Goal: Information Seeking & Learning: Learn about a topic

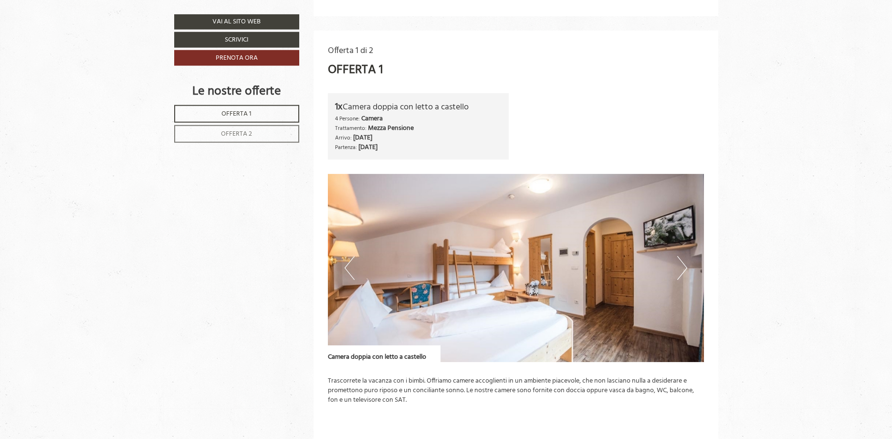
scroll to position [535, 0]
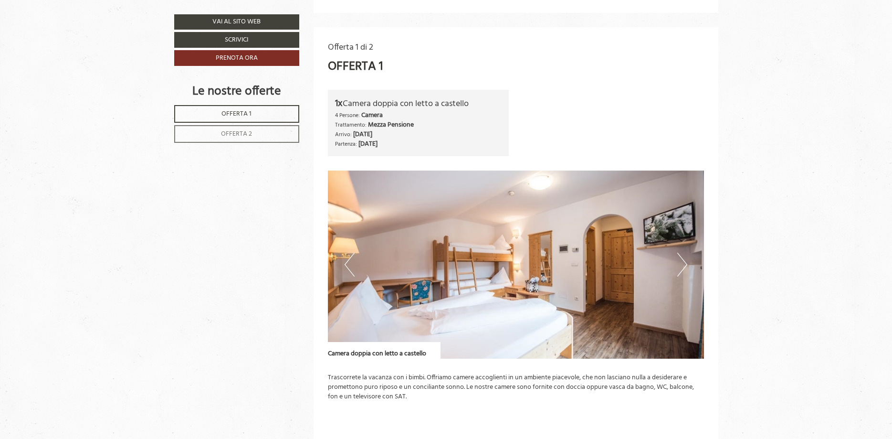
click at [686, 264] on button "Next" at bounding box center [682, 264] width 10 height 24
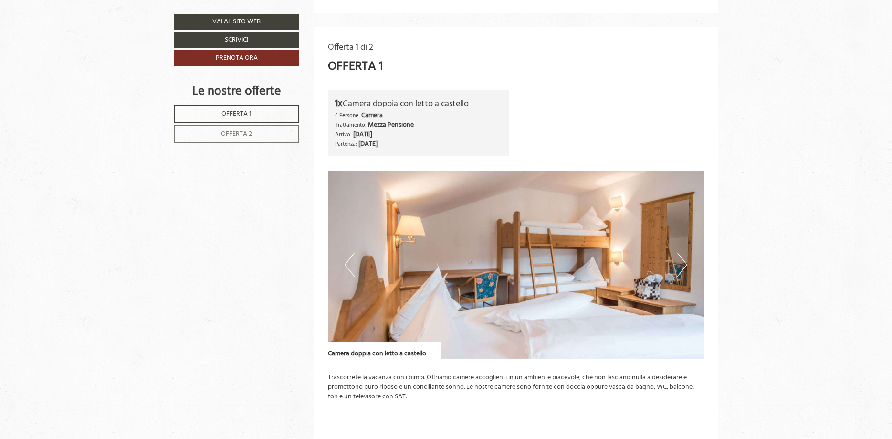
click at [686, 264] on button "Next" at bounding box center [682, 264] width 10 height 24
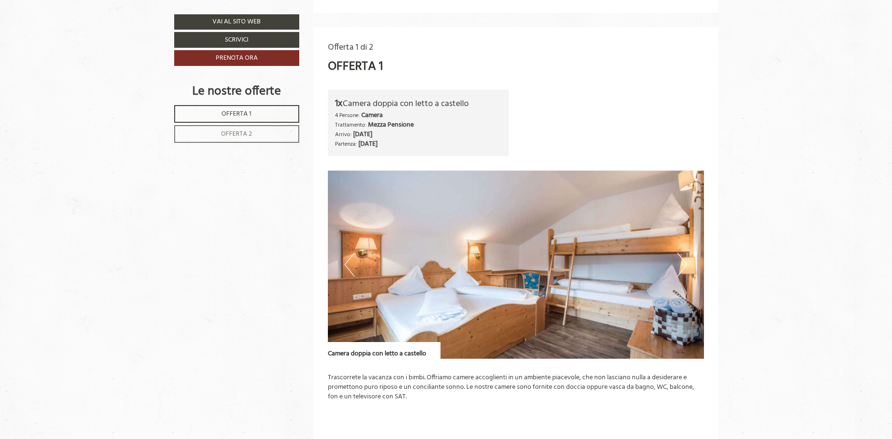
click at [686, 264] on button "Next" at bounding box center [682, 264] width 10 height 24
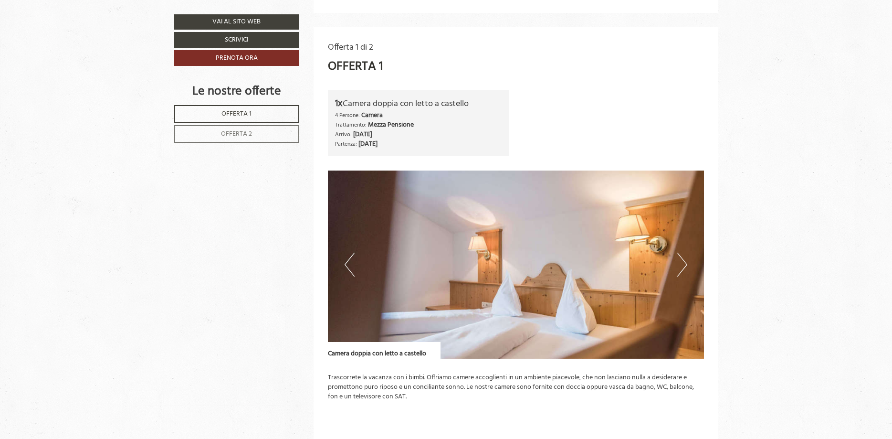
click at [686, 264] on button "Next" at bounding box center [682, 264] width 10 height 24
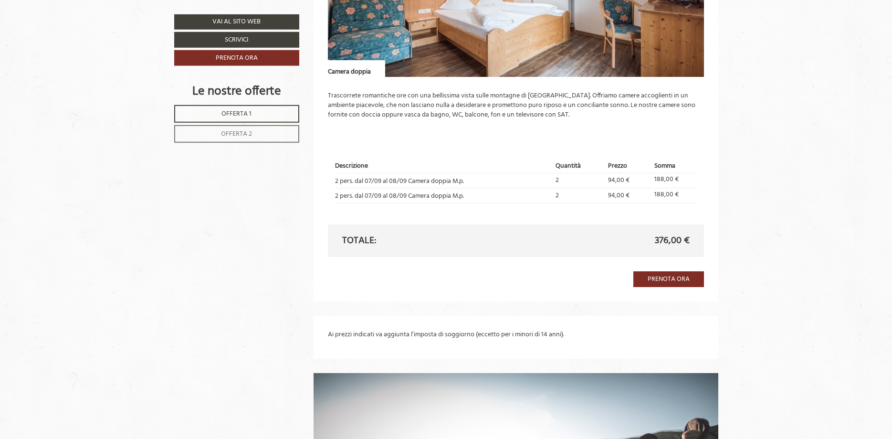
scroll to position [1412, 0]
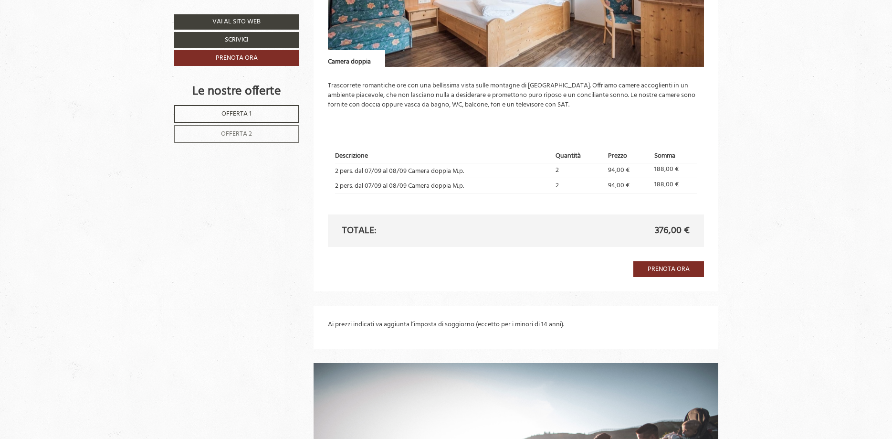
click at [268, 133] on link "Offerta 2" at bounding box center [236, 134] width 125 height 18
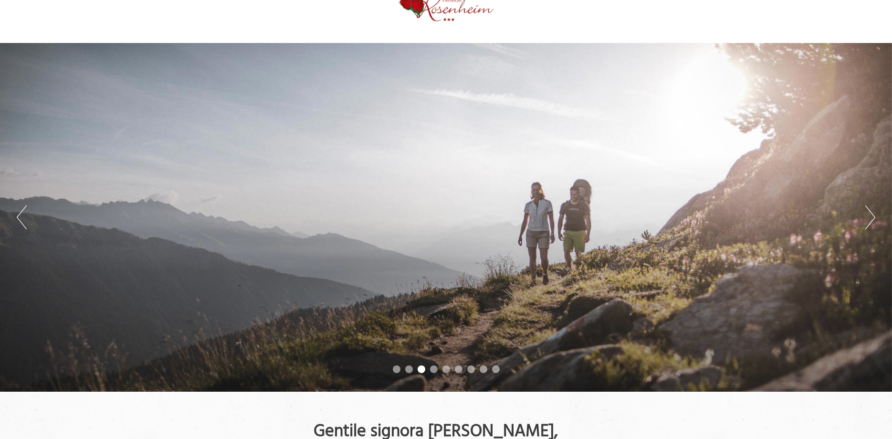
scroll to position [0, 0]
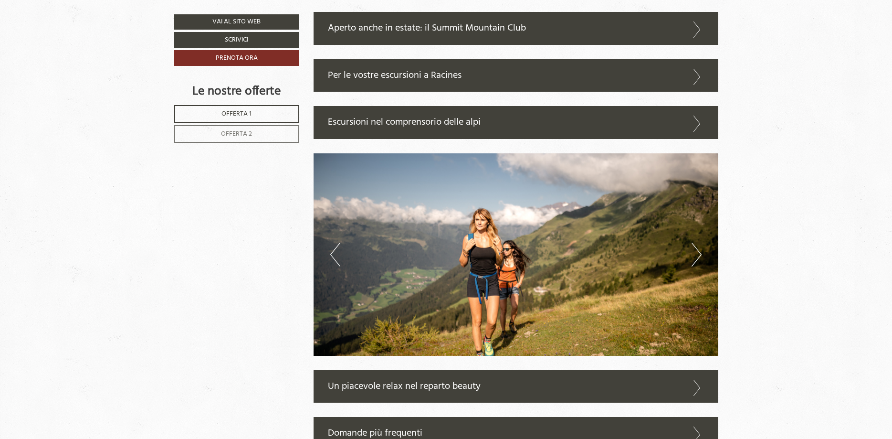
scroll to position [2628, 0]
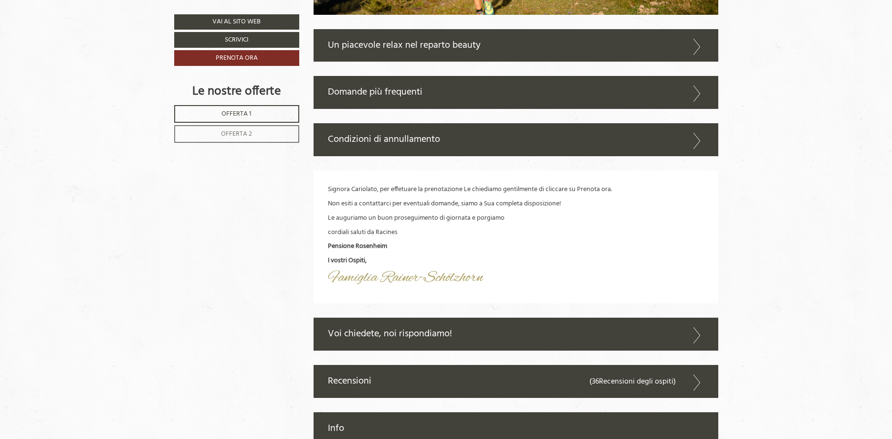
click at [244, 134] on span "Offerta 2" at bounding box center [236, 133] width 31 height 11
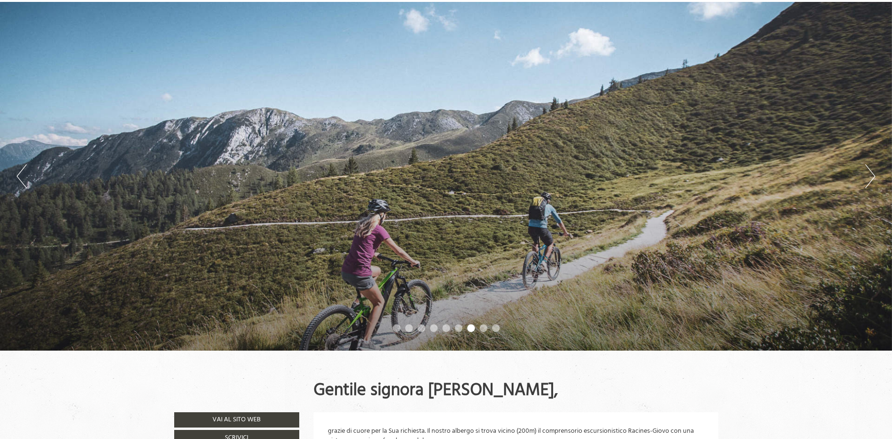
scroll to position [0, 0]
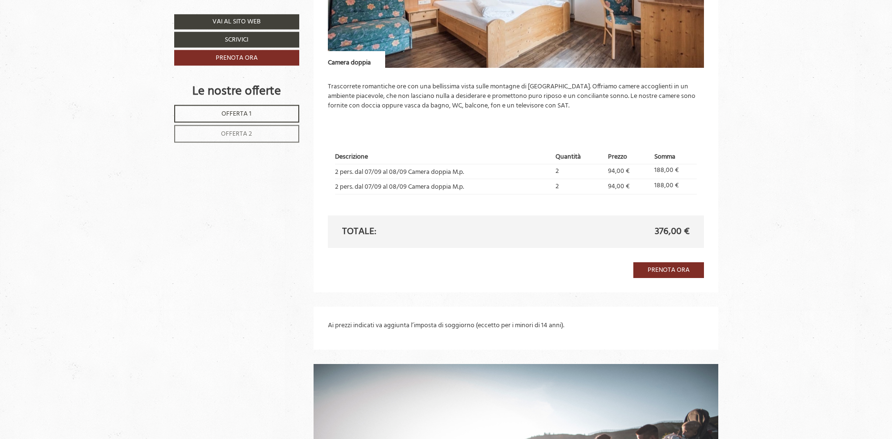
scroll to position [1412, 0]
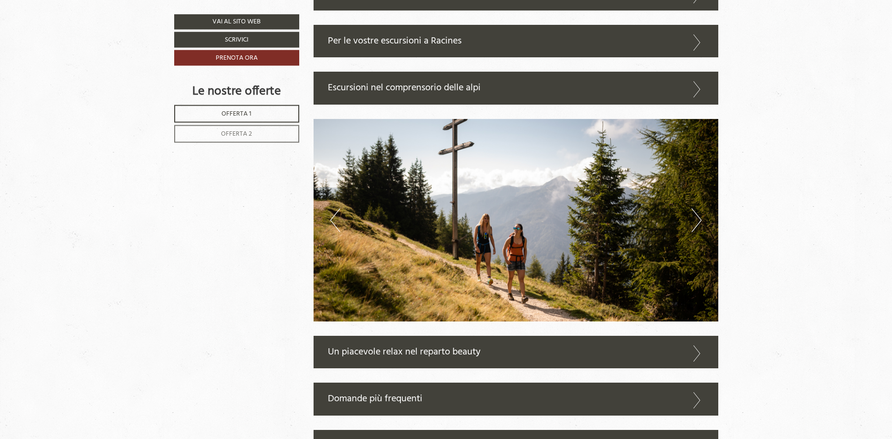
scroll to position [2385, 0]
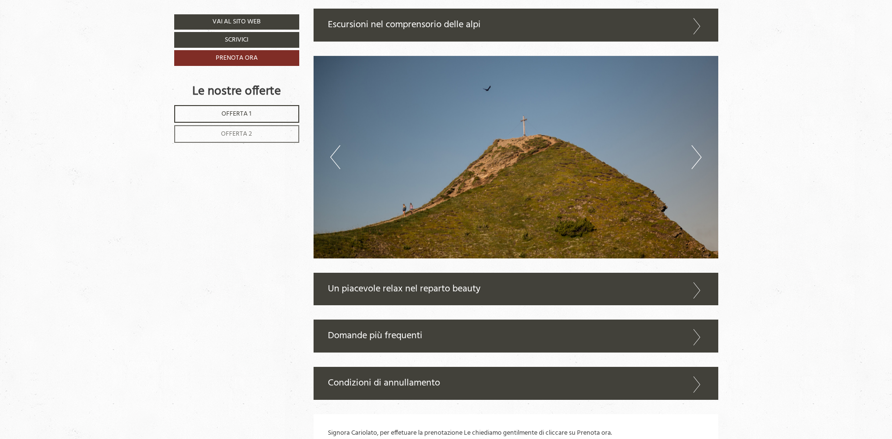
click at [694, 155] on button "Next" at bounding box center [696, 157] width 10 height 24
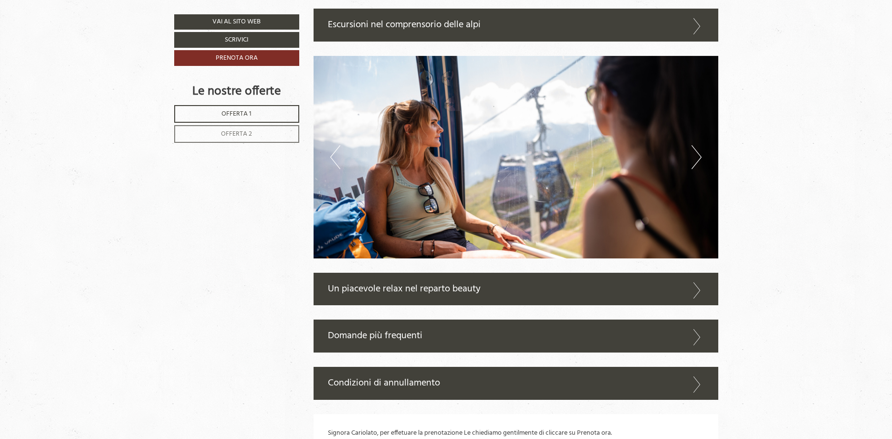
click at [694, 155] on button "Next" at bounding box center [696, 157] width 10 height 24
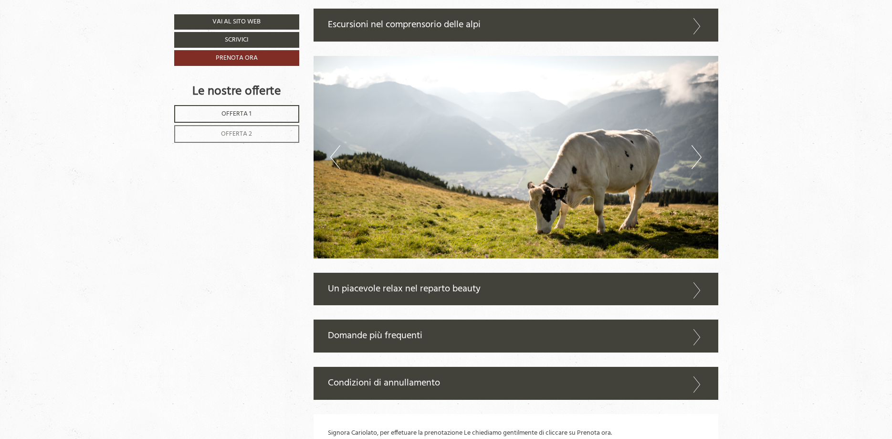
click at [694, 155] on button "Next" at bounding box center [696, 157] width 10 height 24
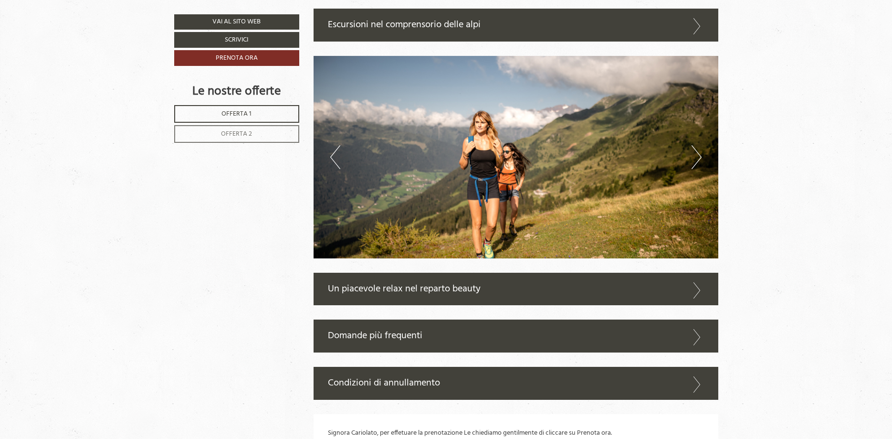
click at [694, 155] on button "Next" at bounding box center [696, 157] width 10 height 24
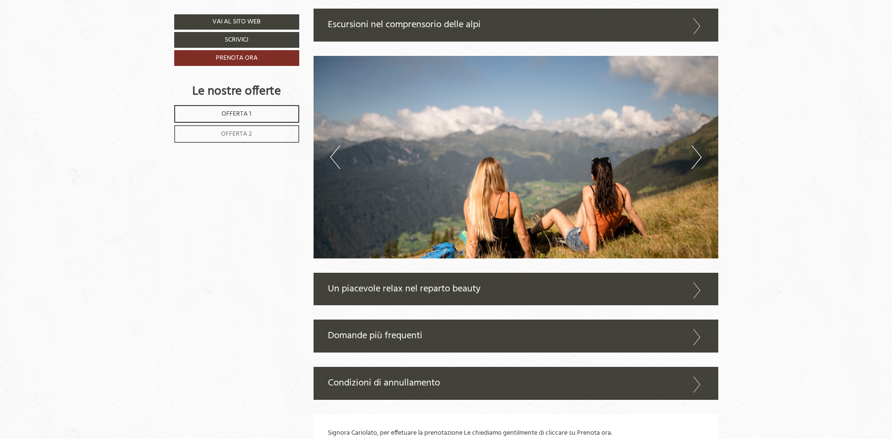
click at [694, 155] on button "Next" at bounding box center [696, 157] width 10 height 24
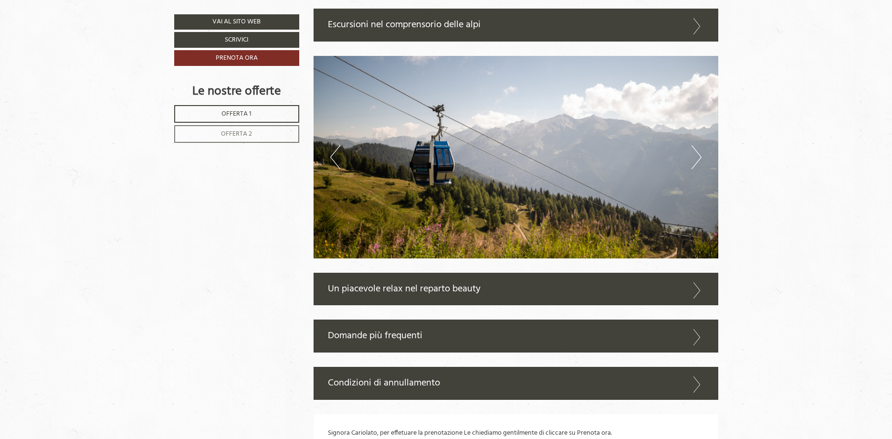
click at [694, 155] on button "Next" at bounding box center [696, 157] width 10 height 24
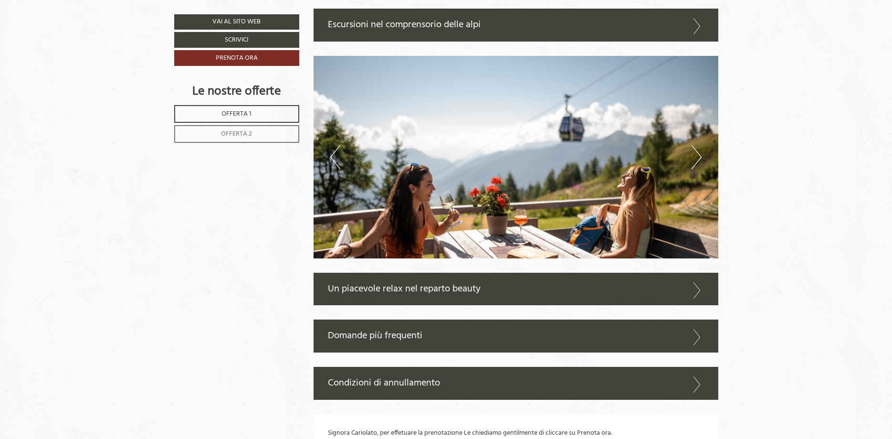
click at [694, 155] on button "Next" at bounding box center [696, 157] width 10 height 24
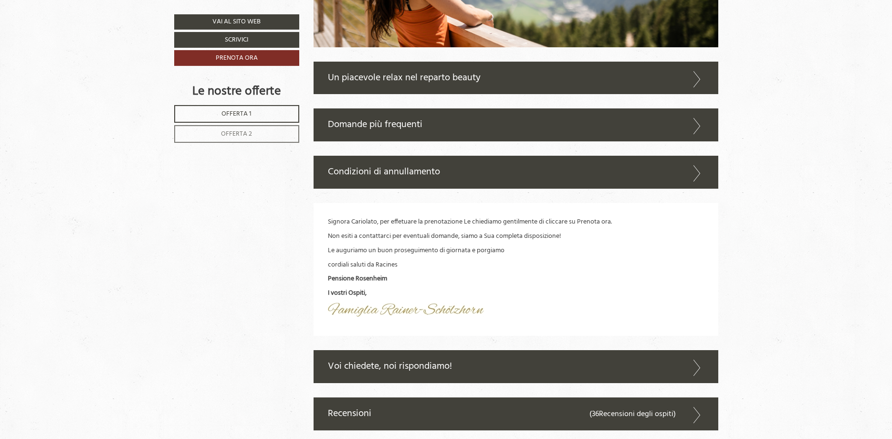
scroll to position [2628, 0]
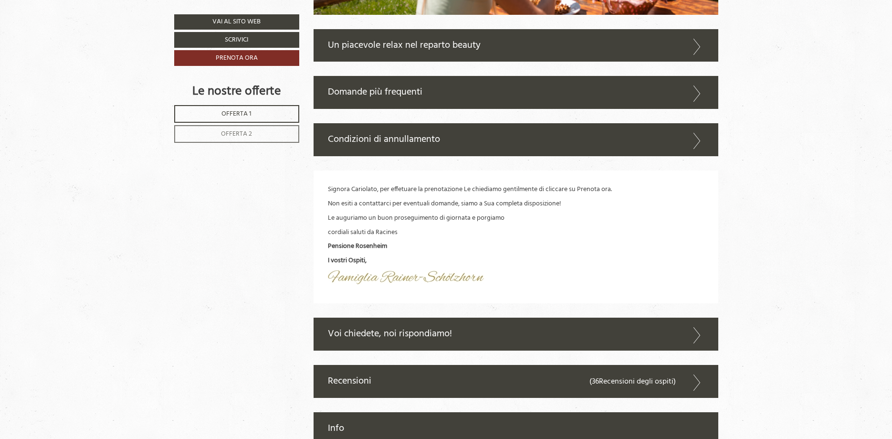
click at [696, 41] on icon at bounding box center [697, 47] width 14 height 16
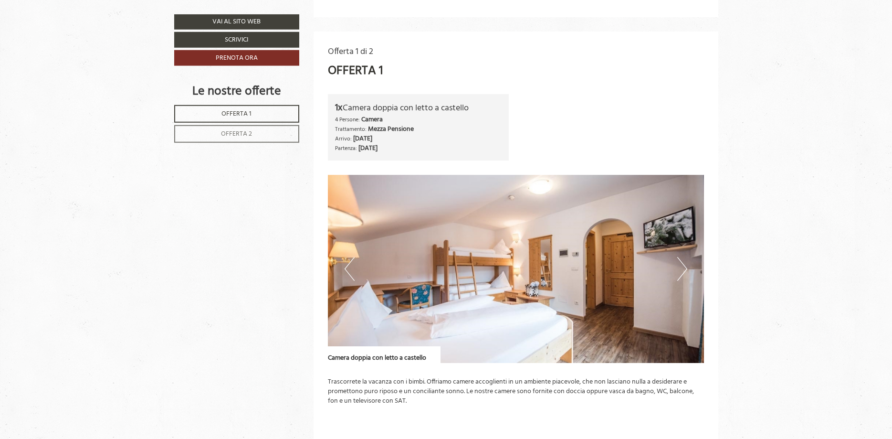
scroll to position [633, 0]
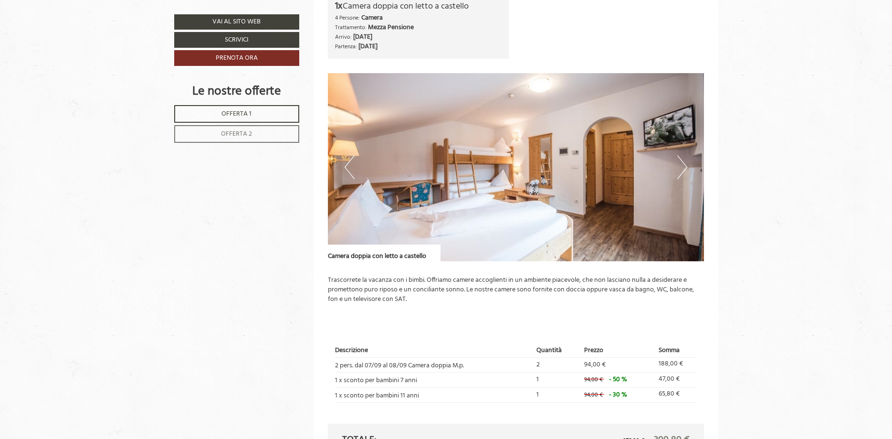
click at [682, 167] on button "Next" at bounding box center [682, 167] width 10 height 24
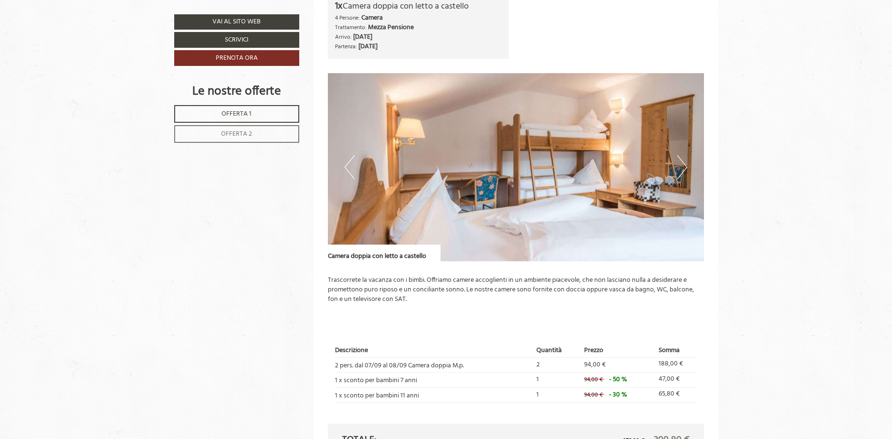
click at [682, 167] on button "Next" at bounding box center [682, 167] width 10 height 24
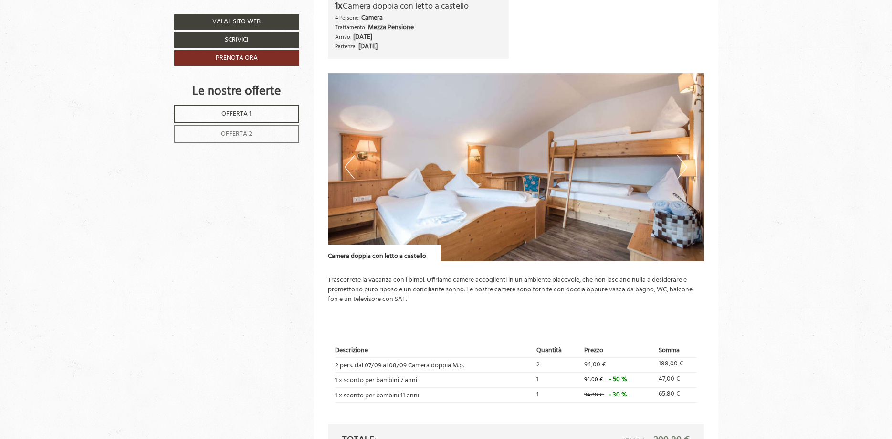
click at [682, 167] on button "Next" at bounding box center [682, 167] width 10 height 24
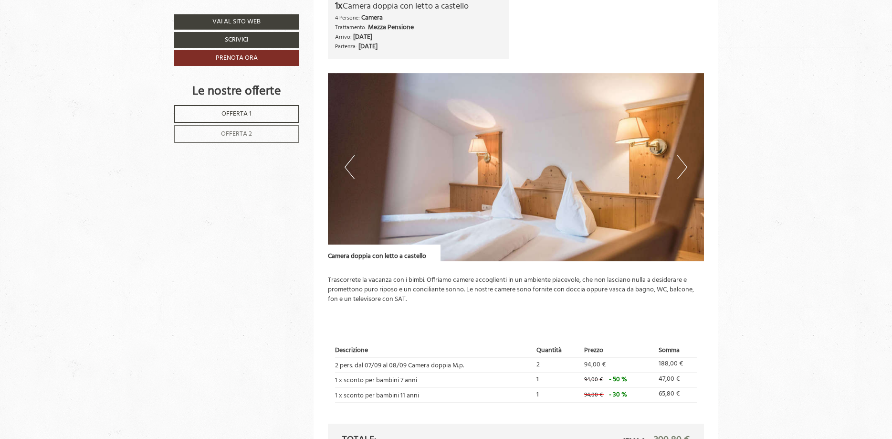
click at [682, 167] on button "Next" at bounding box center [682, 167] width 10 height 24
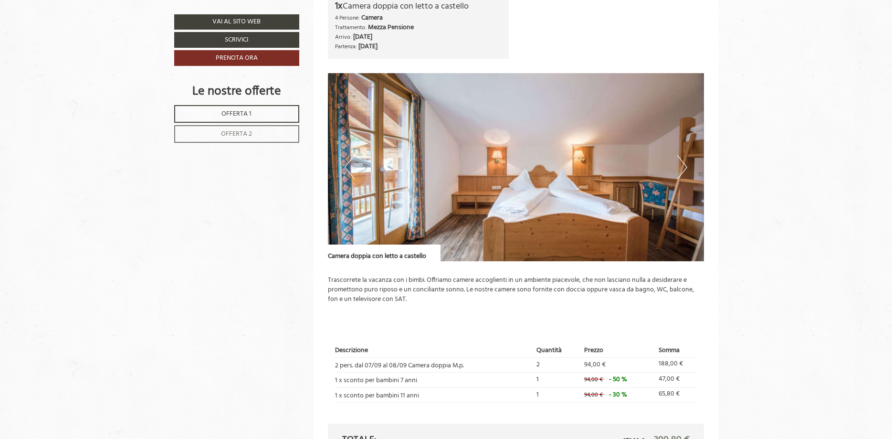
click at [682, 167] on button "Next" at bounding box center [682, 167] width 10 height 24
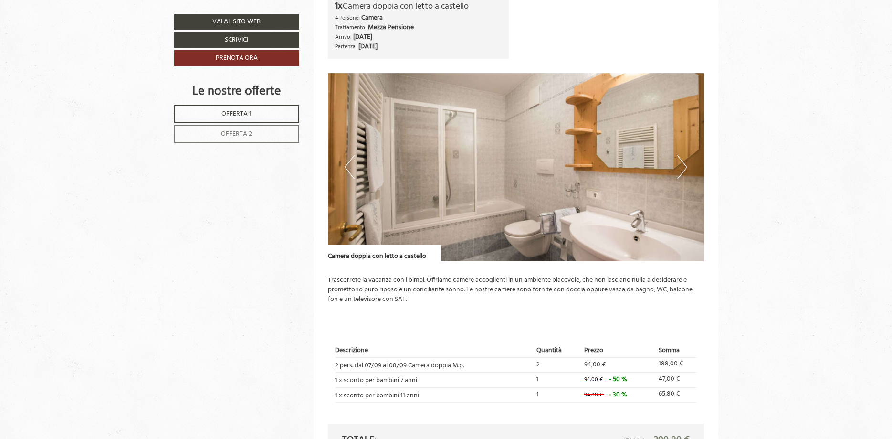
click at [682, 167] on button "Next" at bounding box center [682, 167] width 10 height 24
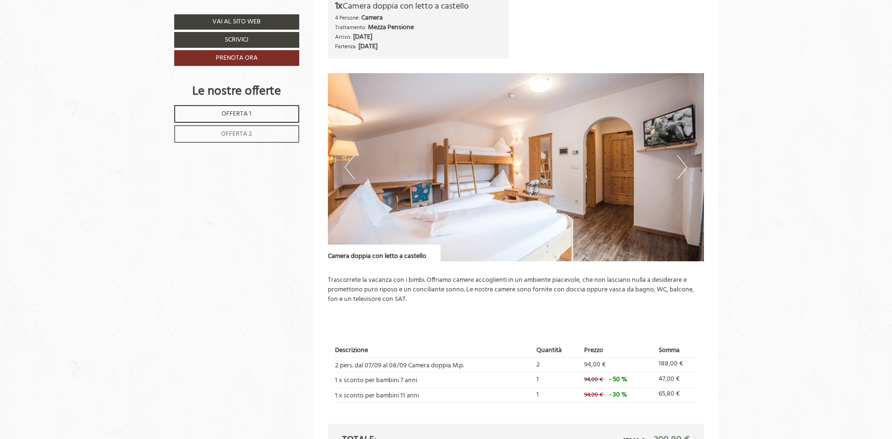
click at [682, 167] on button "Next" at bounding box center [682, 167] width 10 height 24
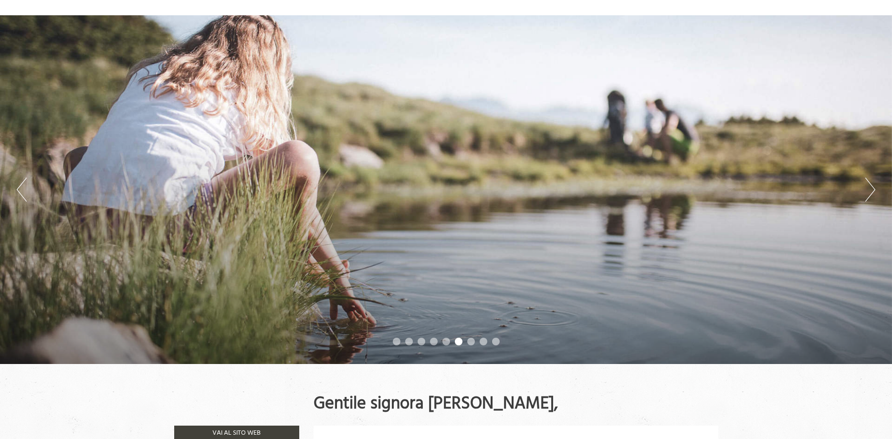
scroll to position [0, 0]
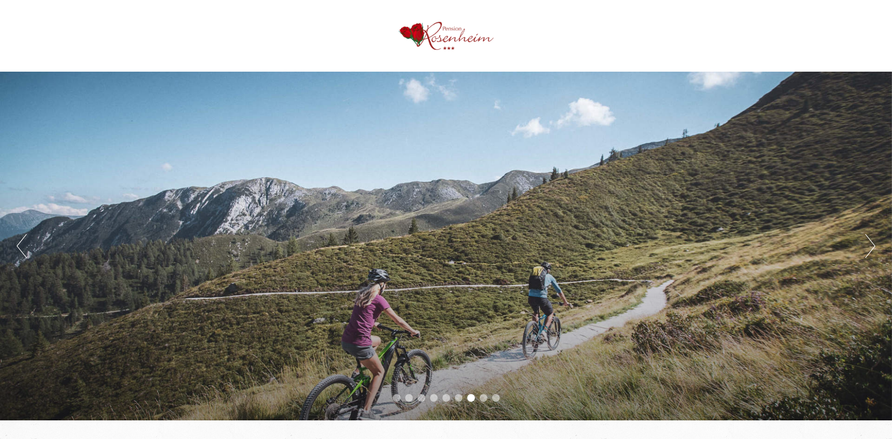
click at [872, 246] on button "Next" at bounding box center [870, 246] width 10 height 24
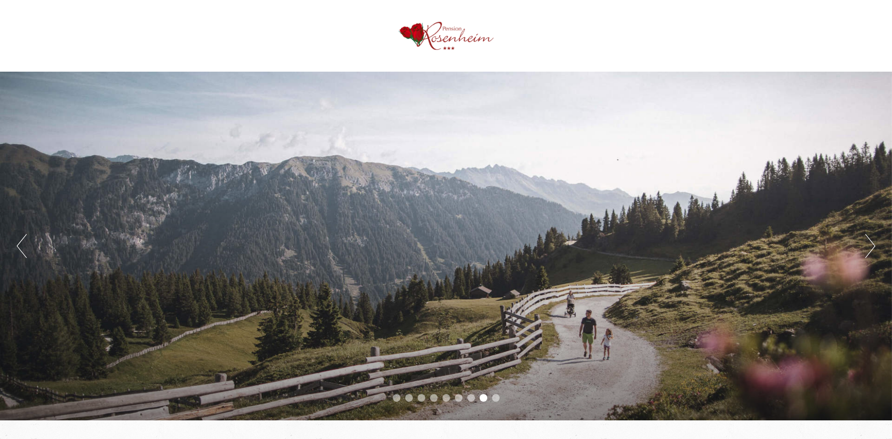
click at [872, 246] on button "Next" at bounding box center [870, 246] width 10 height 24
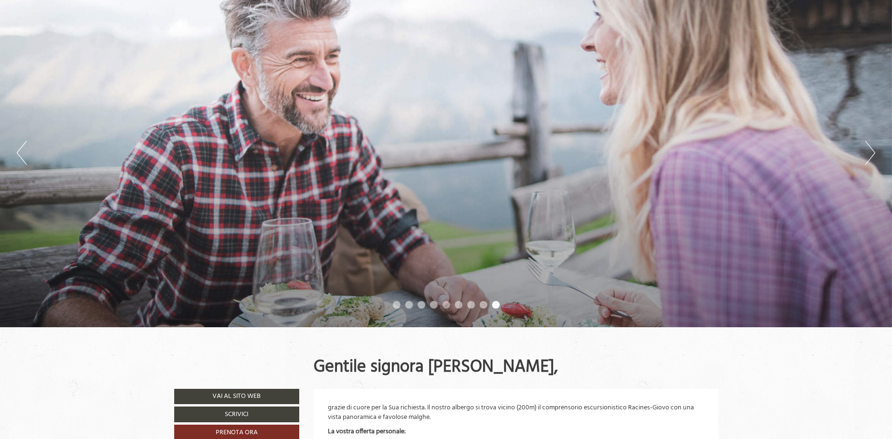
scroll to position [97, 0]
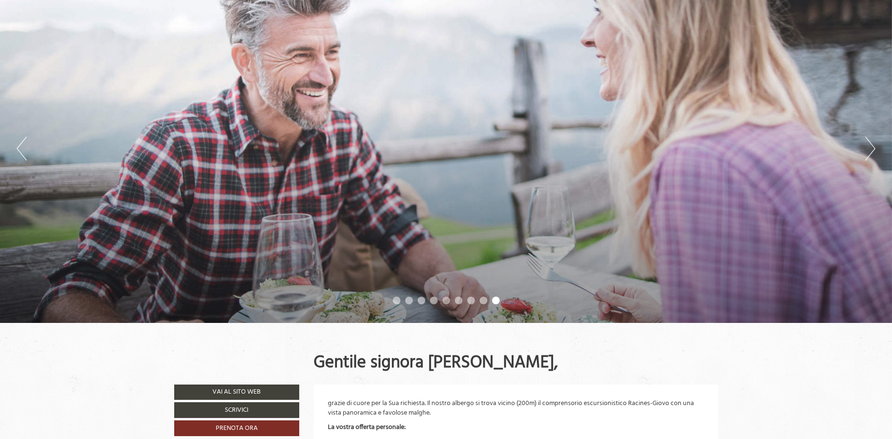
click at [874, 150] on button "Next" at bounding box center [870, 148] width 10 height 24
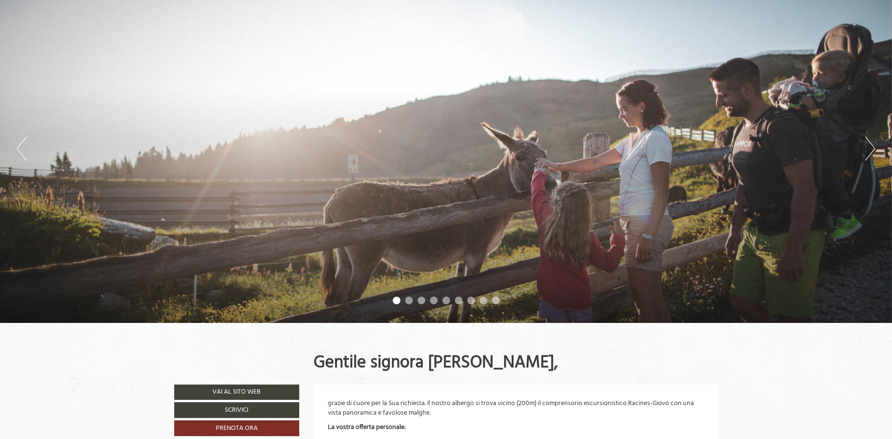
click at [874, 150] on button "Next" at bounding box center [870, 148] width 10 height 24
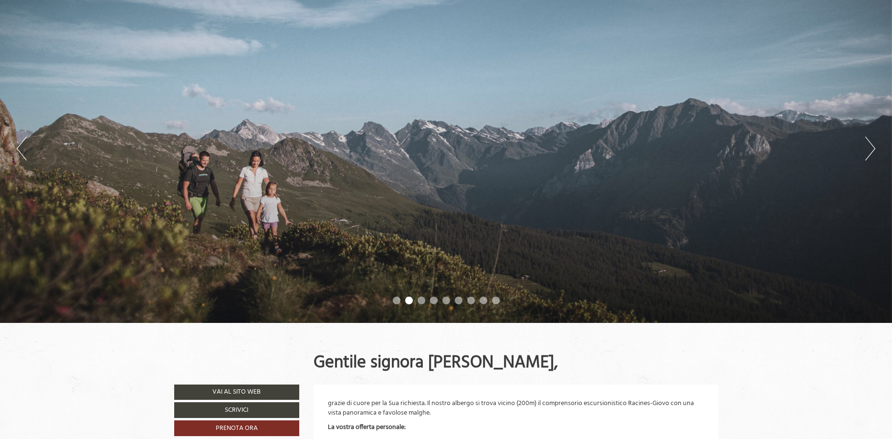
click at [869, 148] on button "Next" at bounding box center [870, 148] width 10 height 24
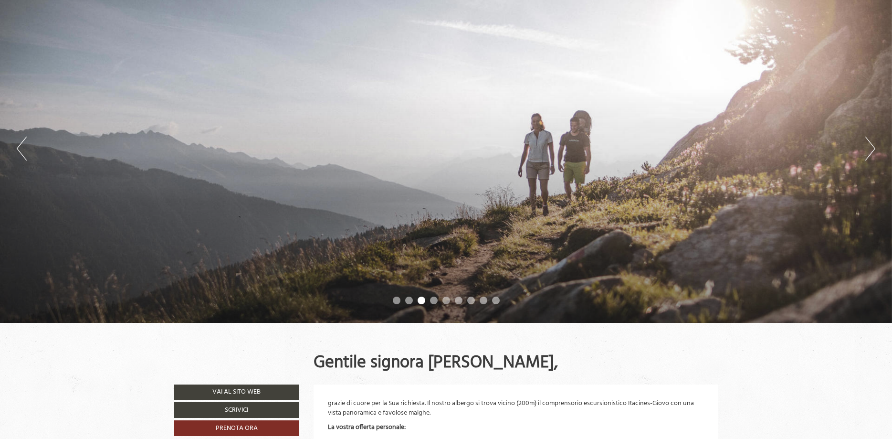
click at [869, 148] on button "Next" at bounding box center [870, 148] width 10 height 24
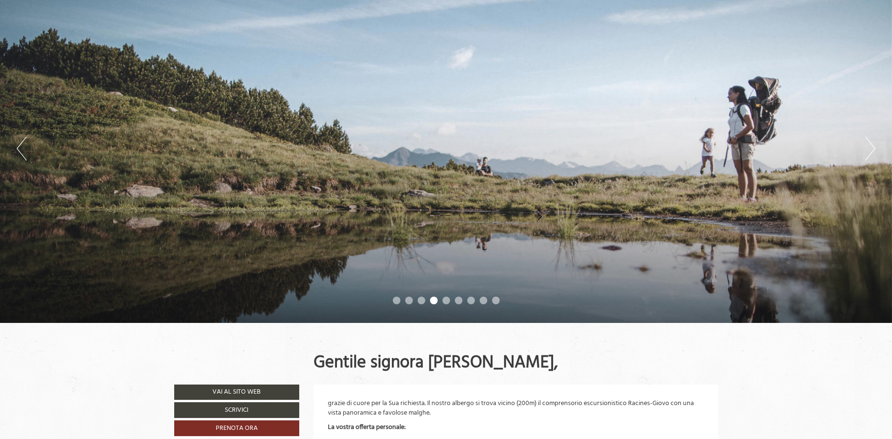
click at [869, 148] on button "Next" at bounding box center [870, 148] width 10 height 24
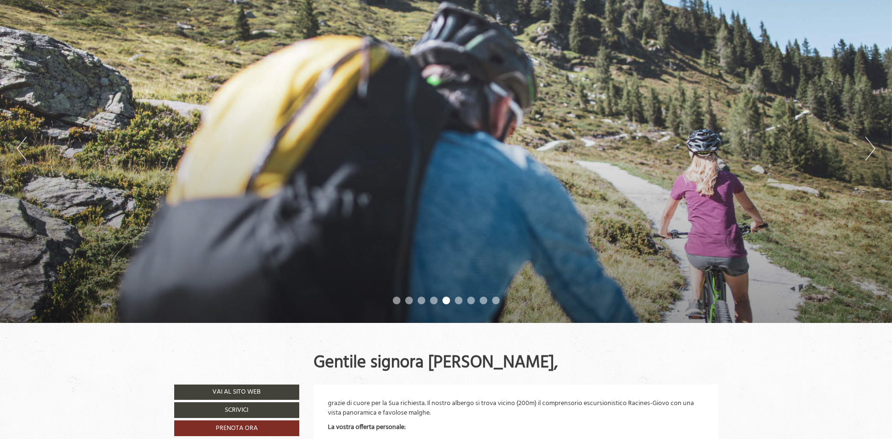
click at [869, 148] on button "Next" at bounding box center [870, 148] width 10 height 24
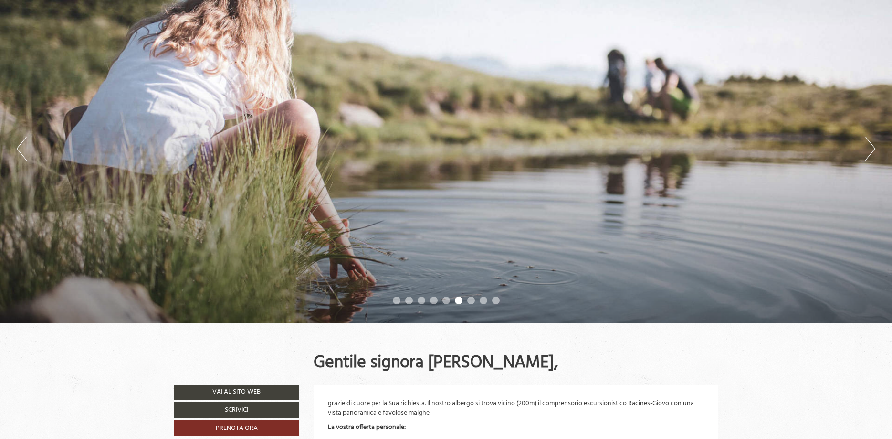
click at [869, 148] on button "Next" at bounding box center [870, 148] width 10 height 24
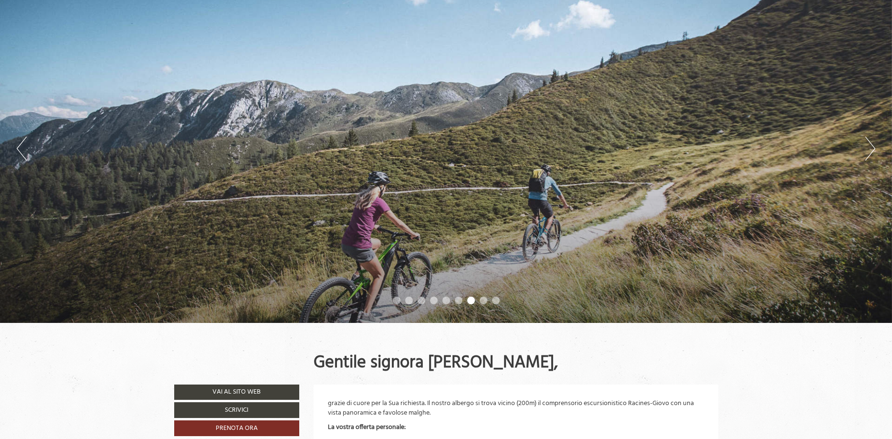
click at [869, 148] on button "Next" at bounding box center [870, 148] width 10 height 24
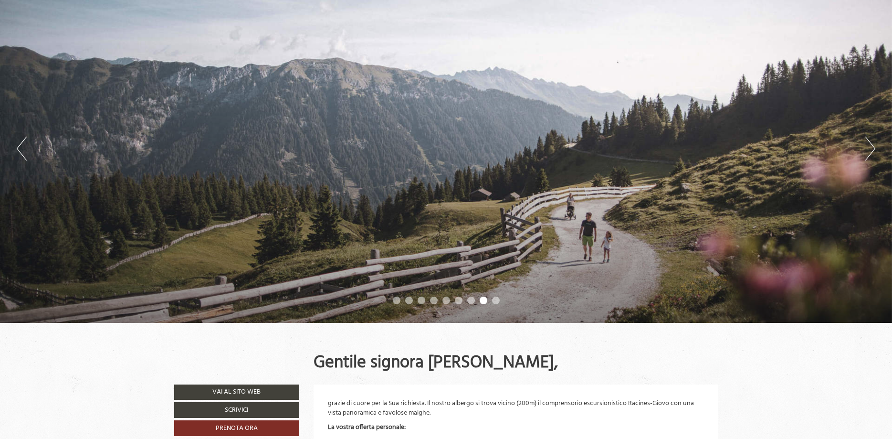
click at [869, 148] on button "Next" at bounding box center [870, 148] width 10 height 24
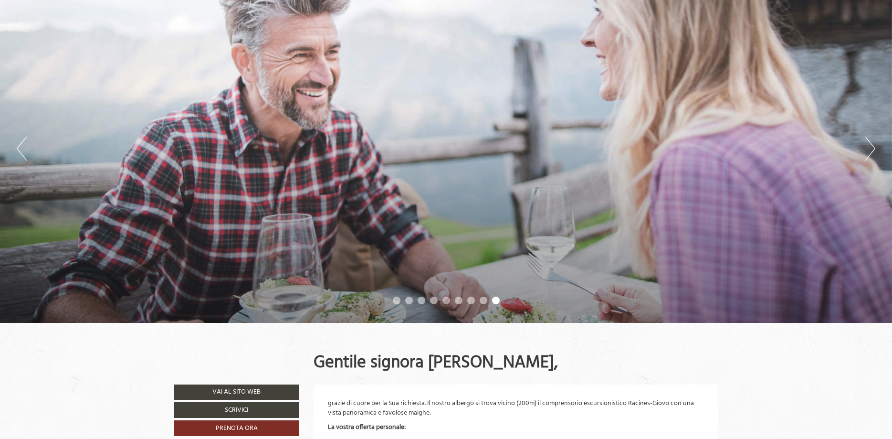
click at [869, 148] on button "Next" at bounding box center [870, 148] width 10 height 24
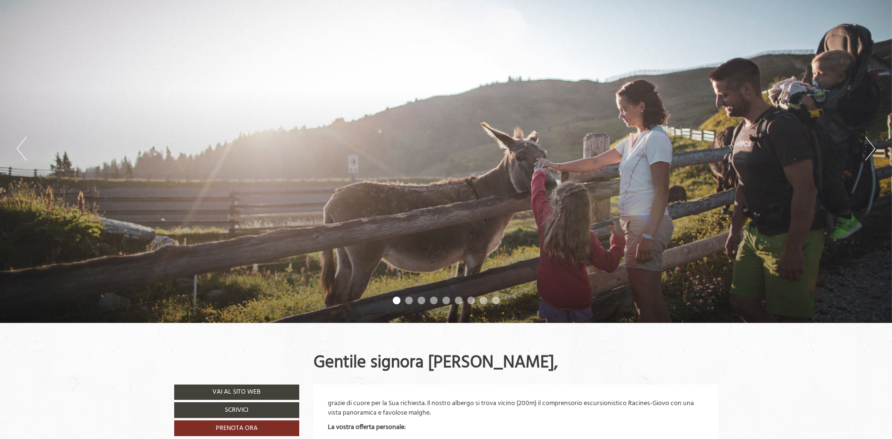
click at [869, 148] on button "Next" at bounding box center [870, 148] width 10 height 24
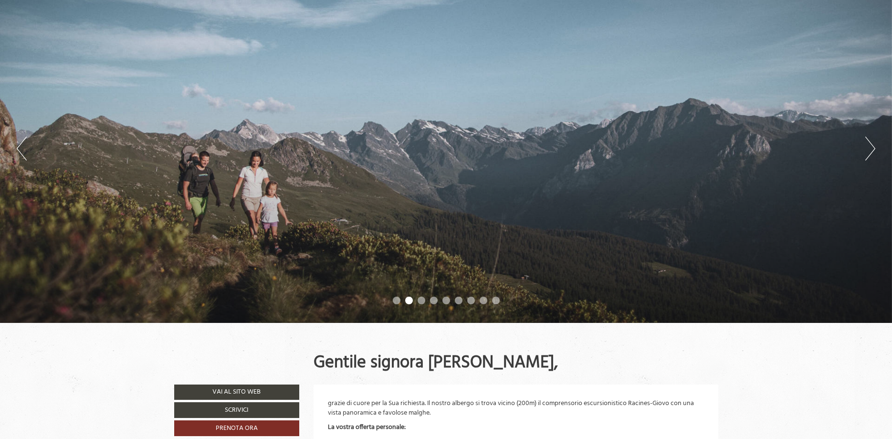
click at [869, 148] on button "Next" at bounding box center [870, 148] width 10 height 24
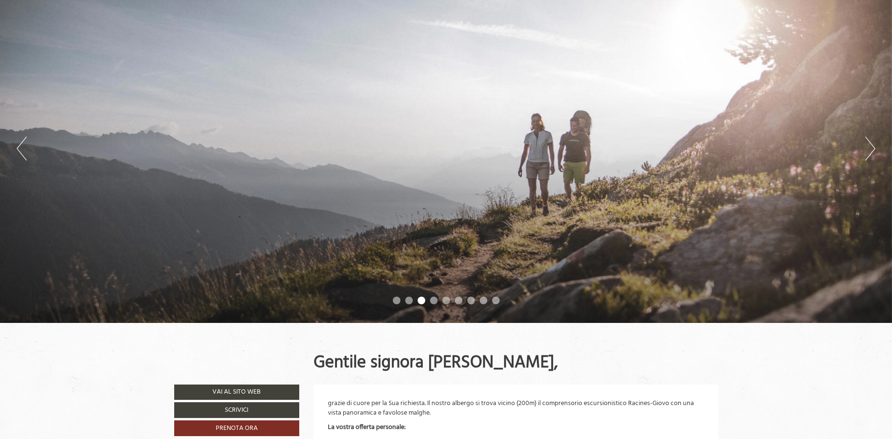
click at [869, 148] on button "Next" at bounding box center [870, 148] width 10 height 24
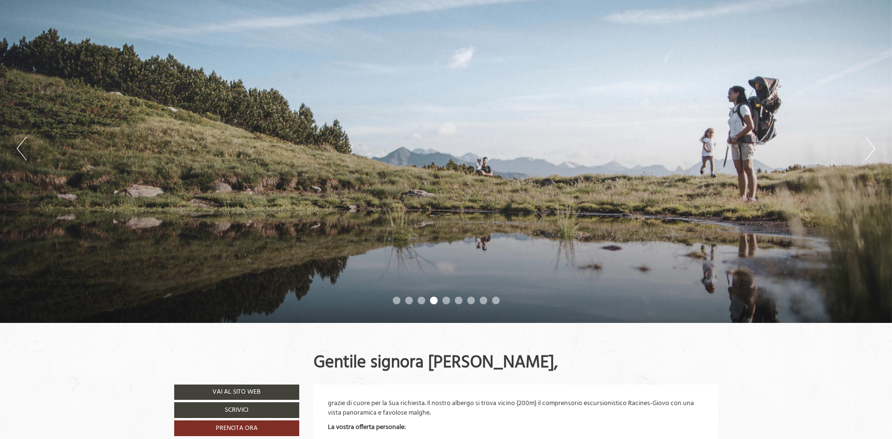
click at [869, 148] on button "Next" at bounding box center [870, 148] width 10 height 24
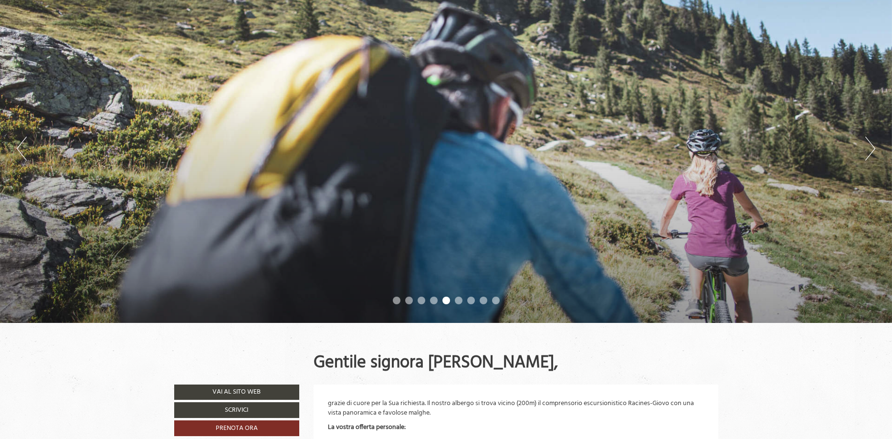
click at [869, 148] on button "Next" at bounding box center [870, 148] width 10 height 24
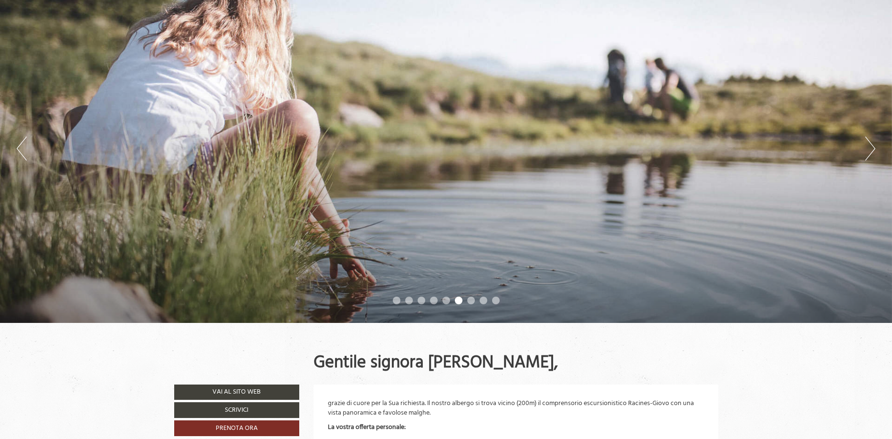
click at [869, 148] on button "Next" at bounding box center [870, 148] width 10 height 24
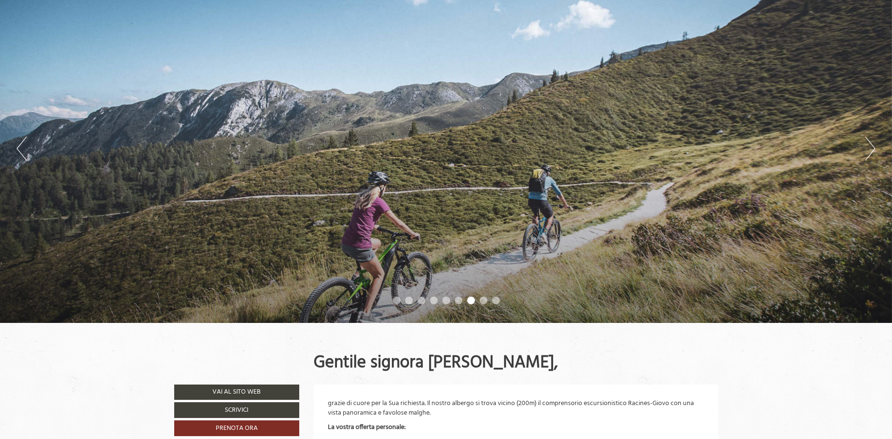
click at [869, 148] on button "Next" at bounding box center [870, 148] width 10 height 24
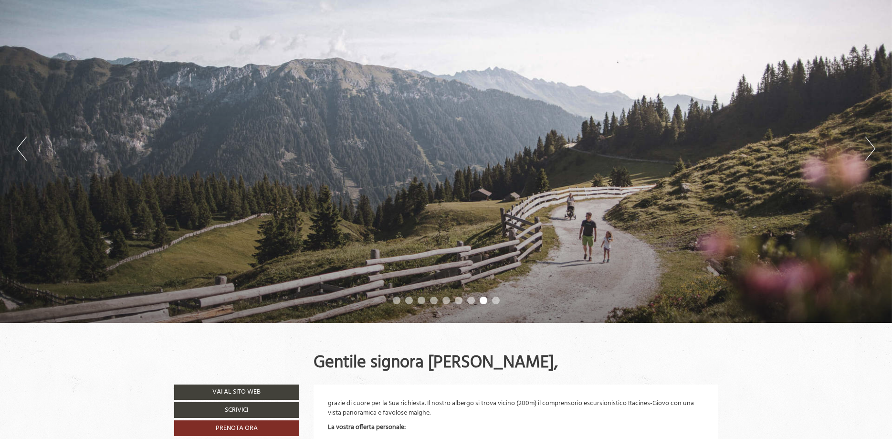
click at [869, 148] on button "Next" at bounding box center [870, 148] width 10 height 24
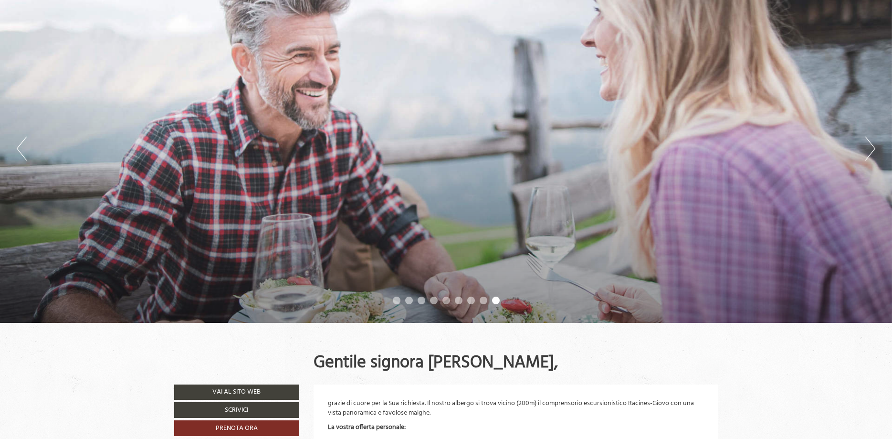
click at [869, 148] on button "Next" at bounding box center [870, 148] width 10 height 24
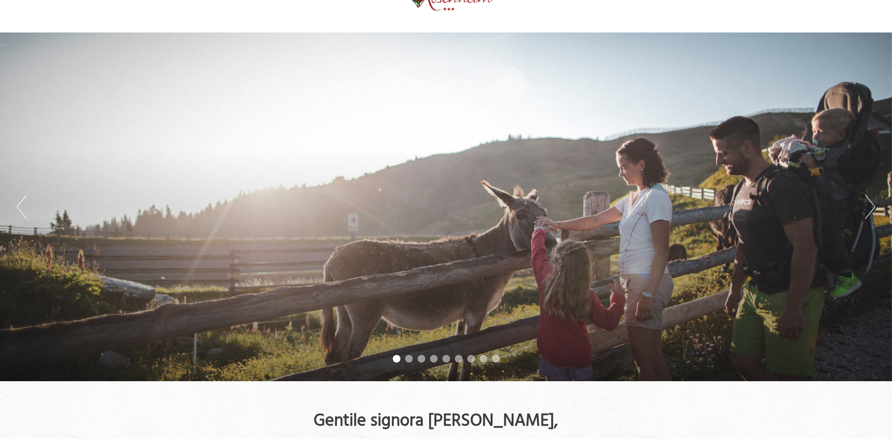
scroll to position [0, 0]
